Goal: Transaction & Acquisition: Book appointment/travel/reservation

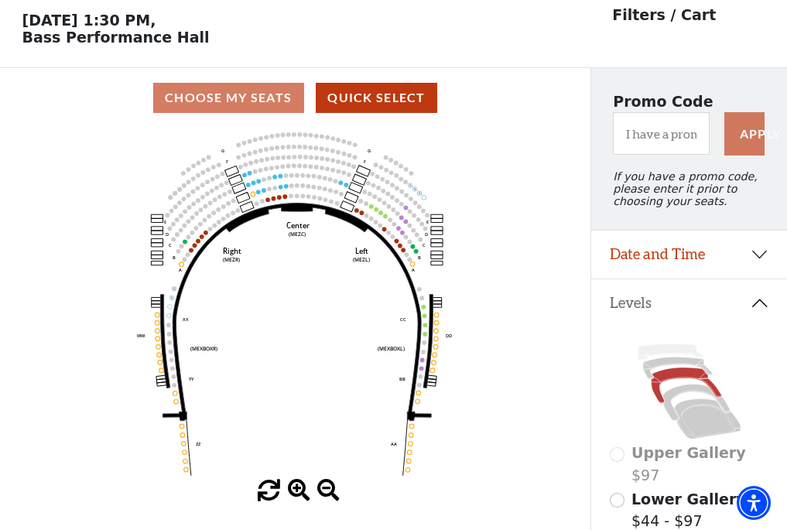
scroll to position [72, 0]
